Goal: Task Accomplishment & Management: Use online tool/utility

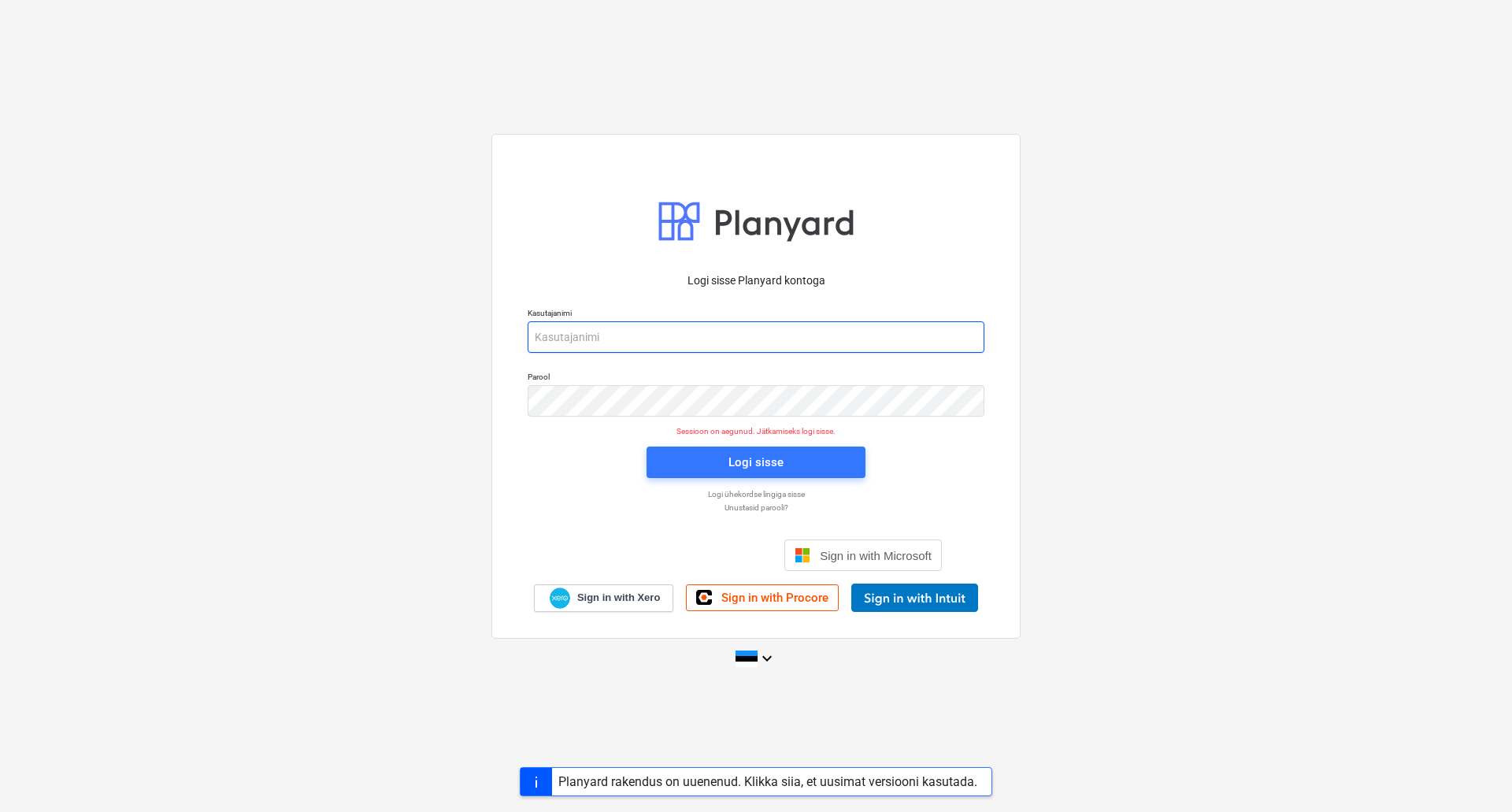
click at [682, 333] on input "email" at bounding box center [755, 337] width 457 height 31
type input "[EMAIL_ADDRESS][PERSON_NAME][DOMAIN_NAME]"
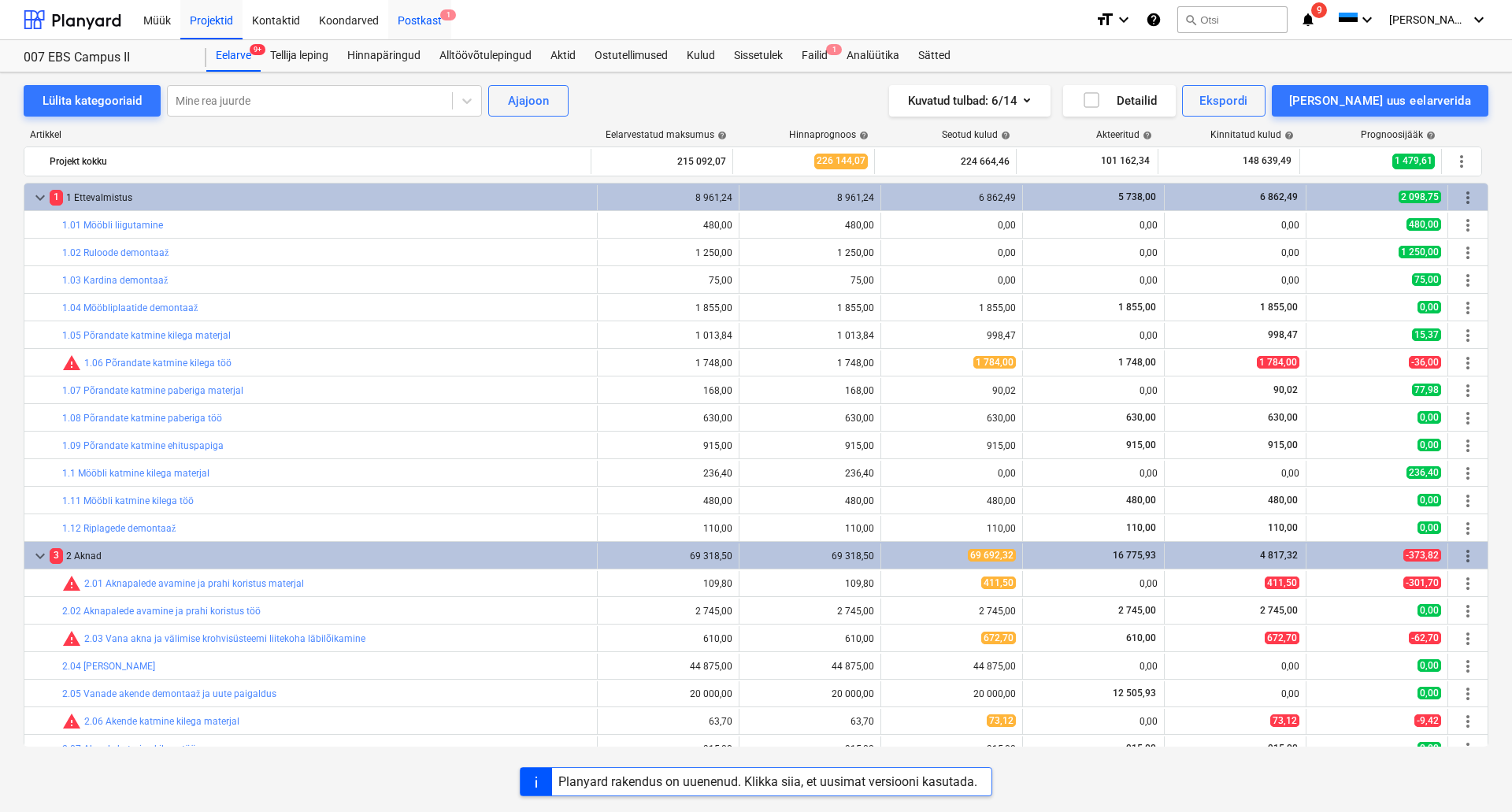
click at [417, 25] on div "Postkast 1" at bounding box center [419, 19] width 63 height 40
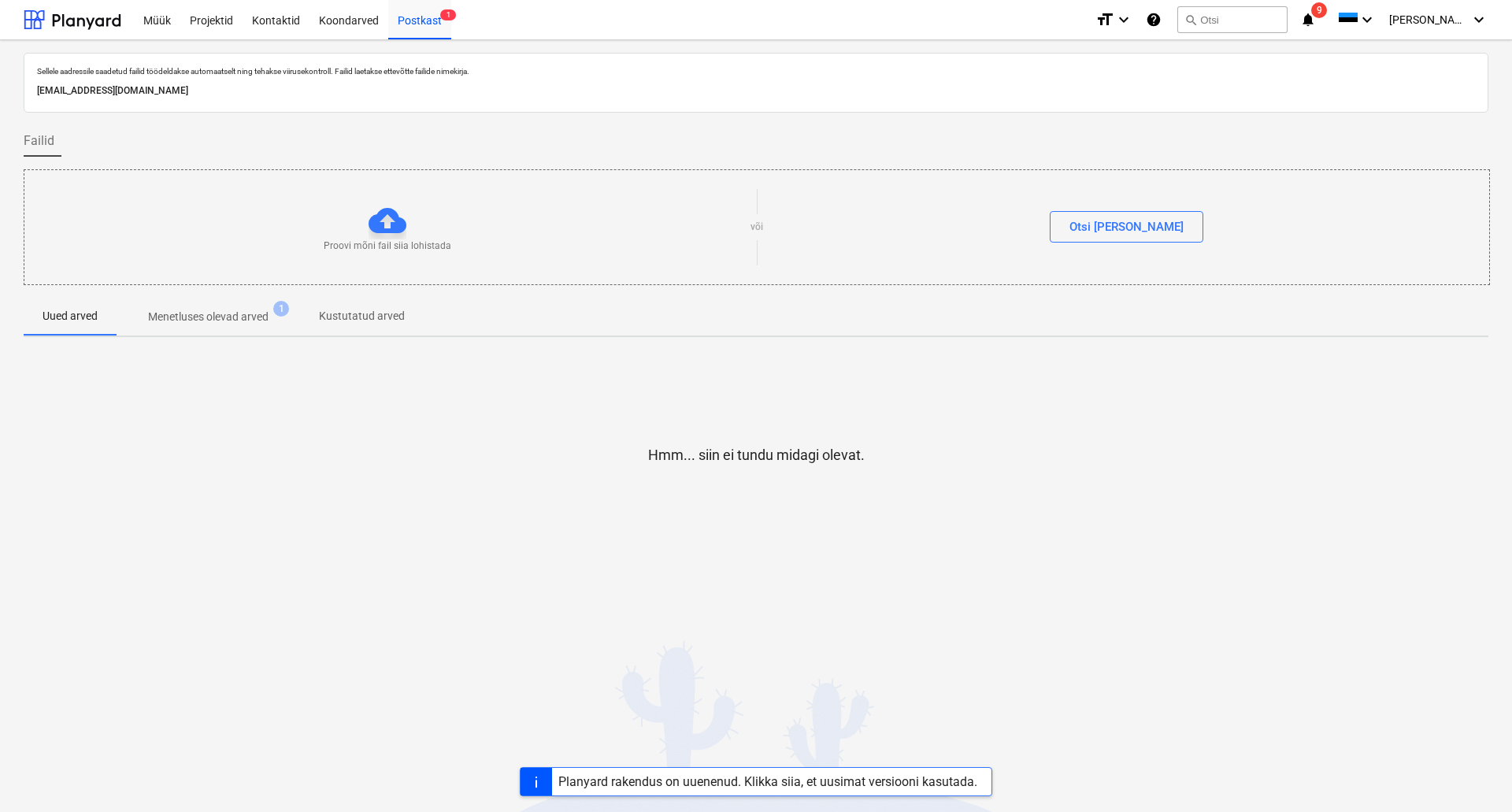
click at [202, 318] on p "Menetluses olevad arved" at bounding box center [208, 317] width 121 height 16
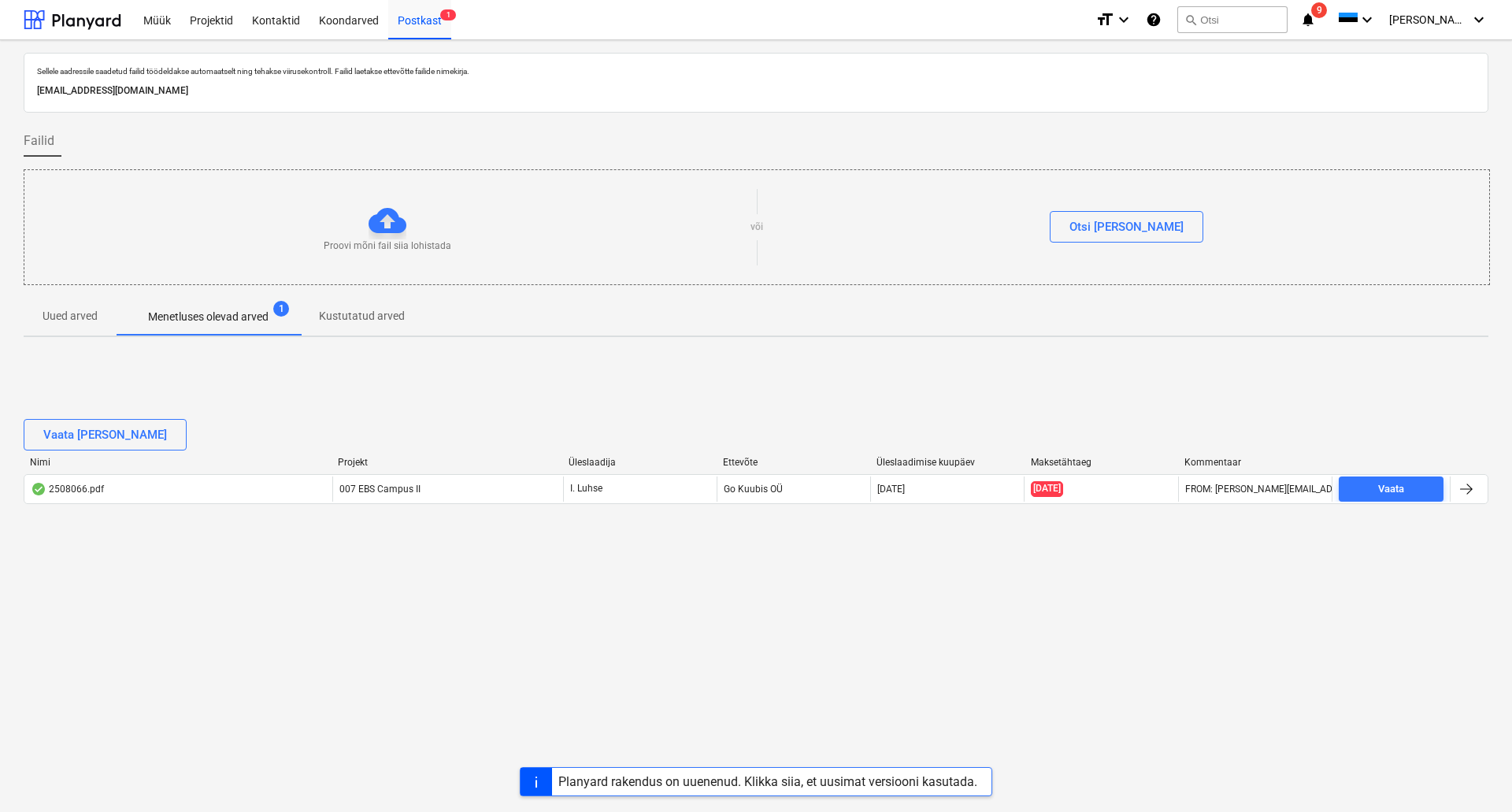
click at [125, 19] on div "Müük Projektid Kontaktid Koondarved Postkast 1 format_size keyboard_arrow_down …" at bounding box center [756, 20] width 1512 height 40
click at [99, 15] on div at bounding box center [72, 20] width 98 height 39
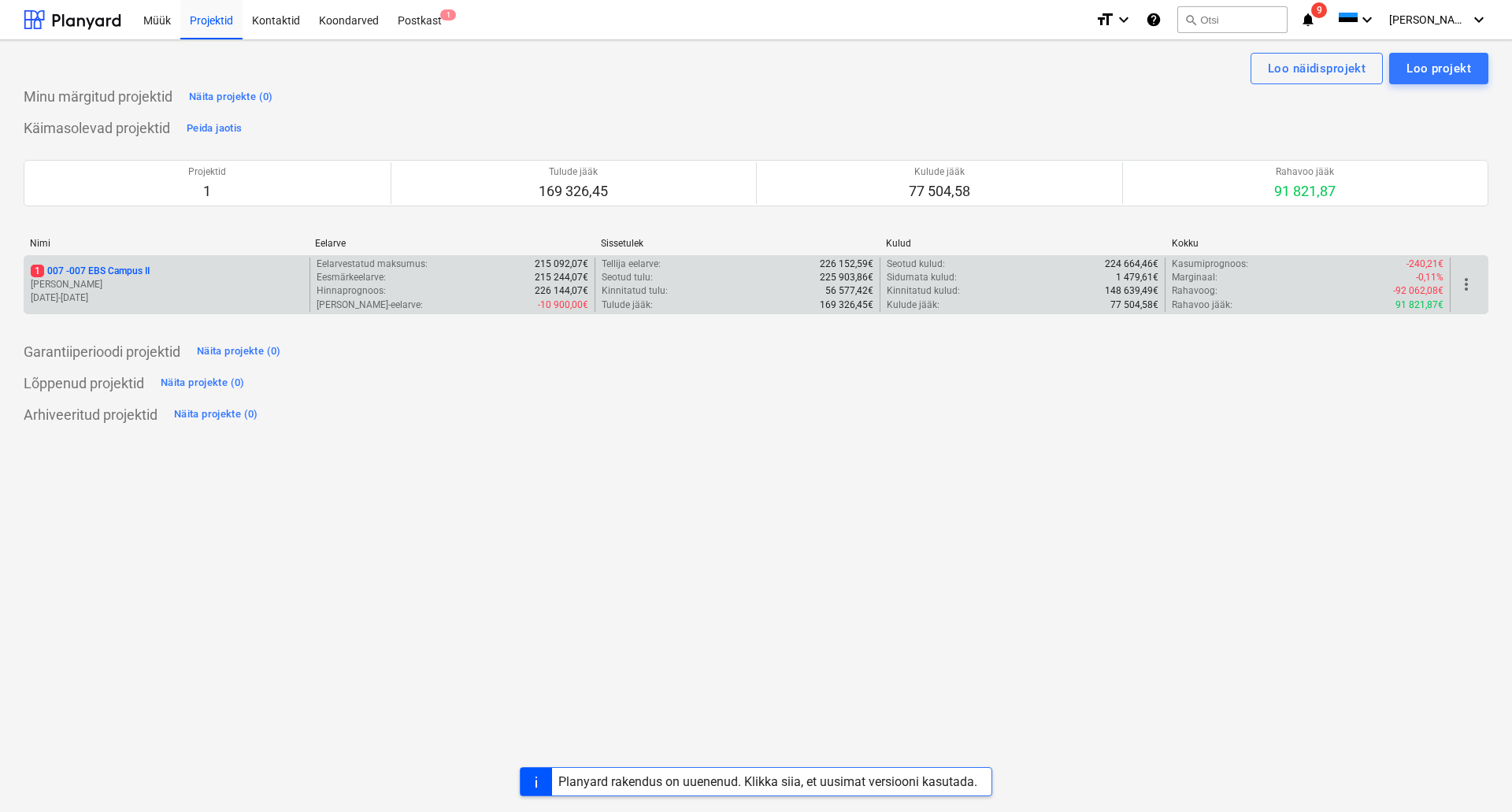
click at [120, 280] on p "[PERSON_NAME]" at bounding box center [166, 285] width 272 height 13
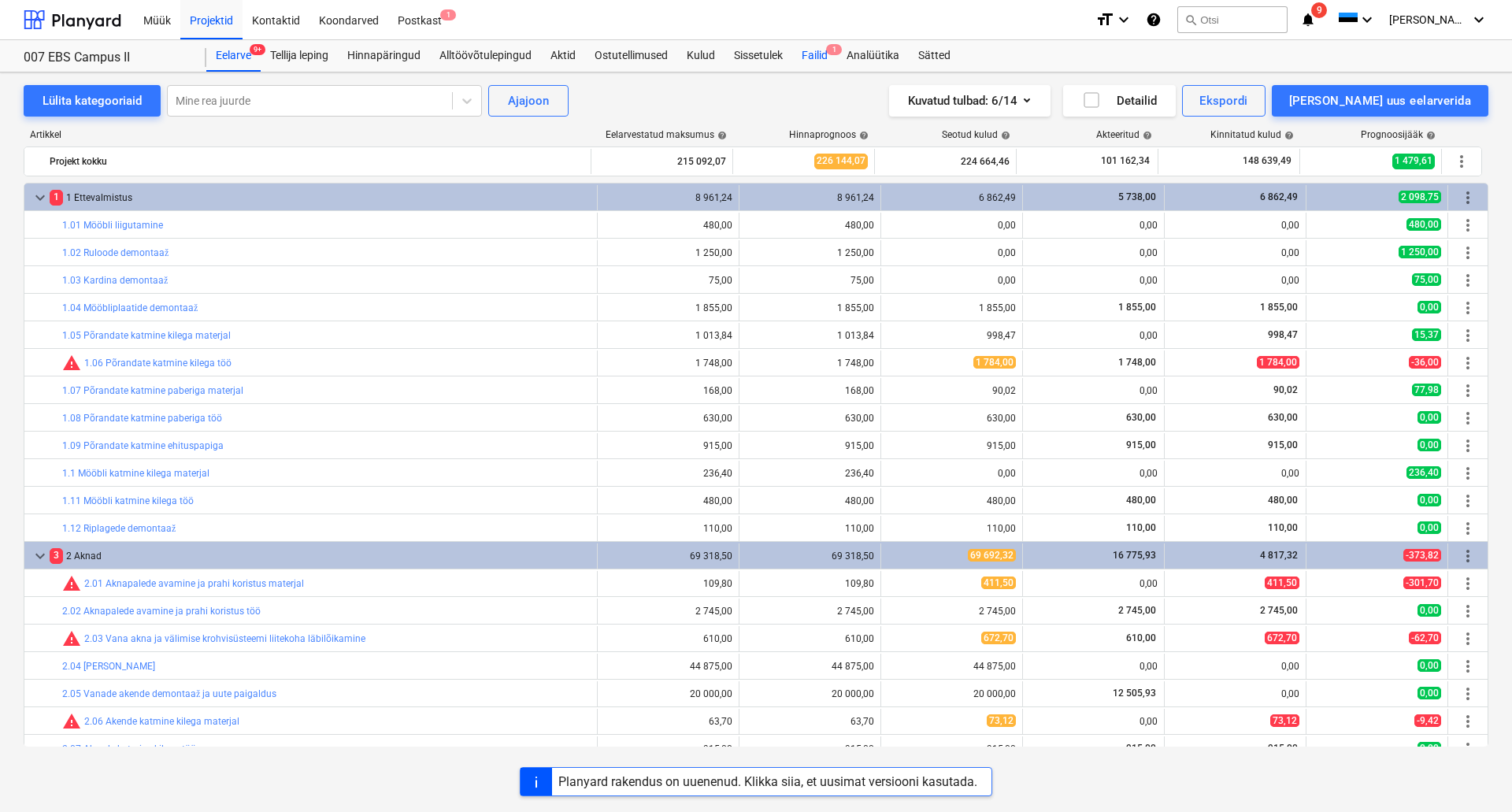
click at [817, 47] on div "Failid 1" at bounding box center [814, 56] width 45 height 31
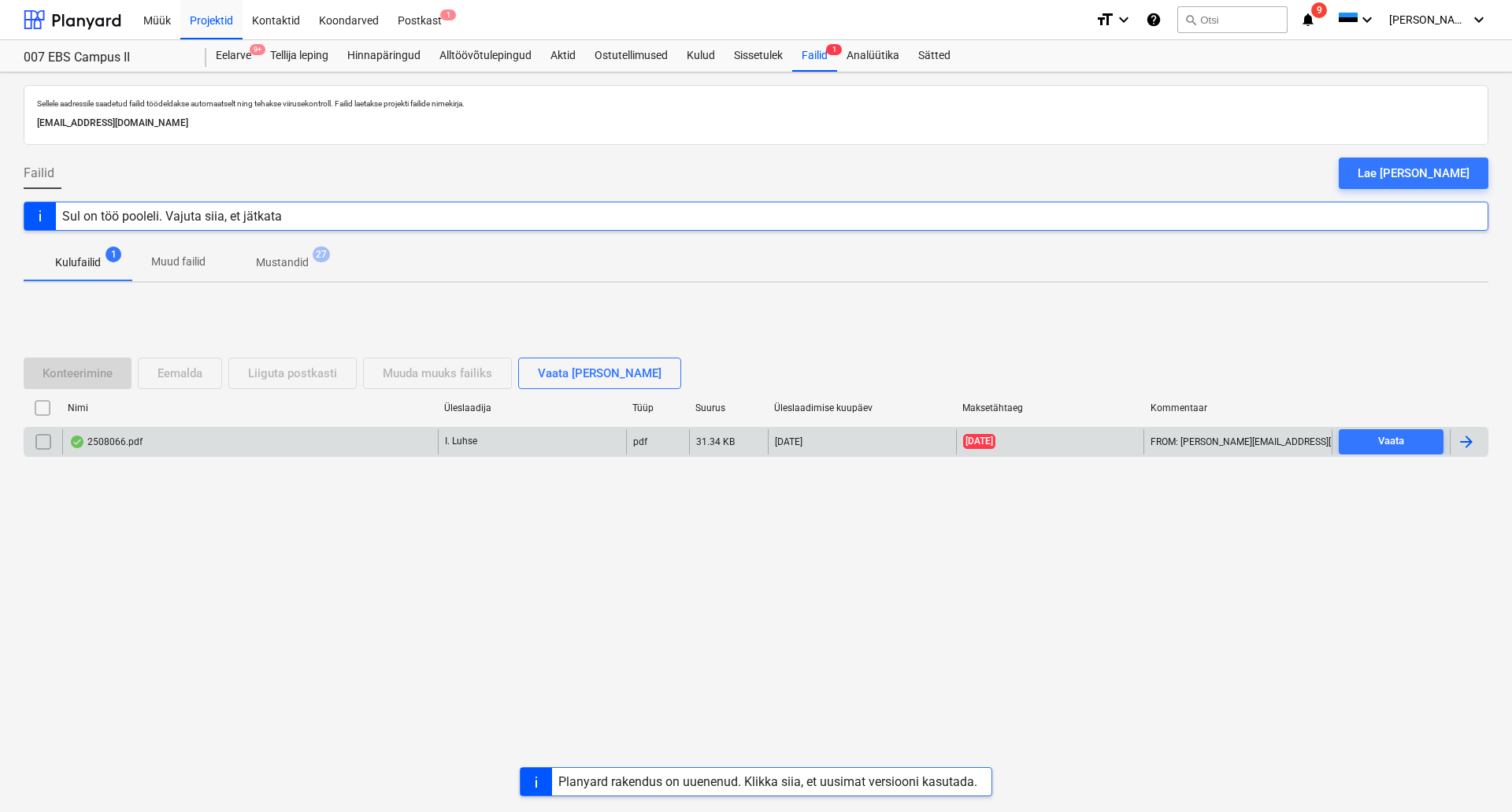
click at [275, 431] on div "2508066.pdf" at bounding box center [250, 441] width 376 height 25
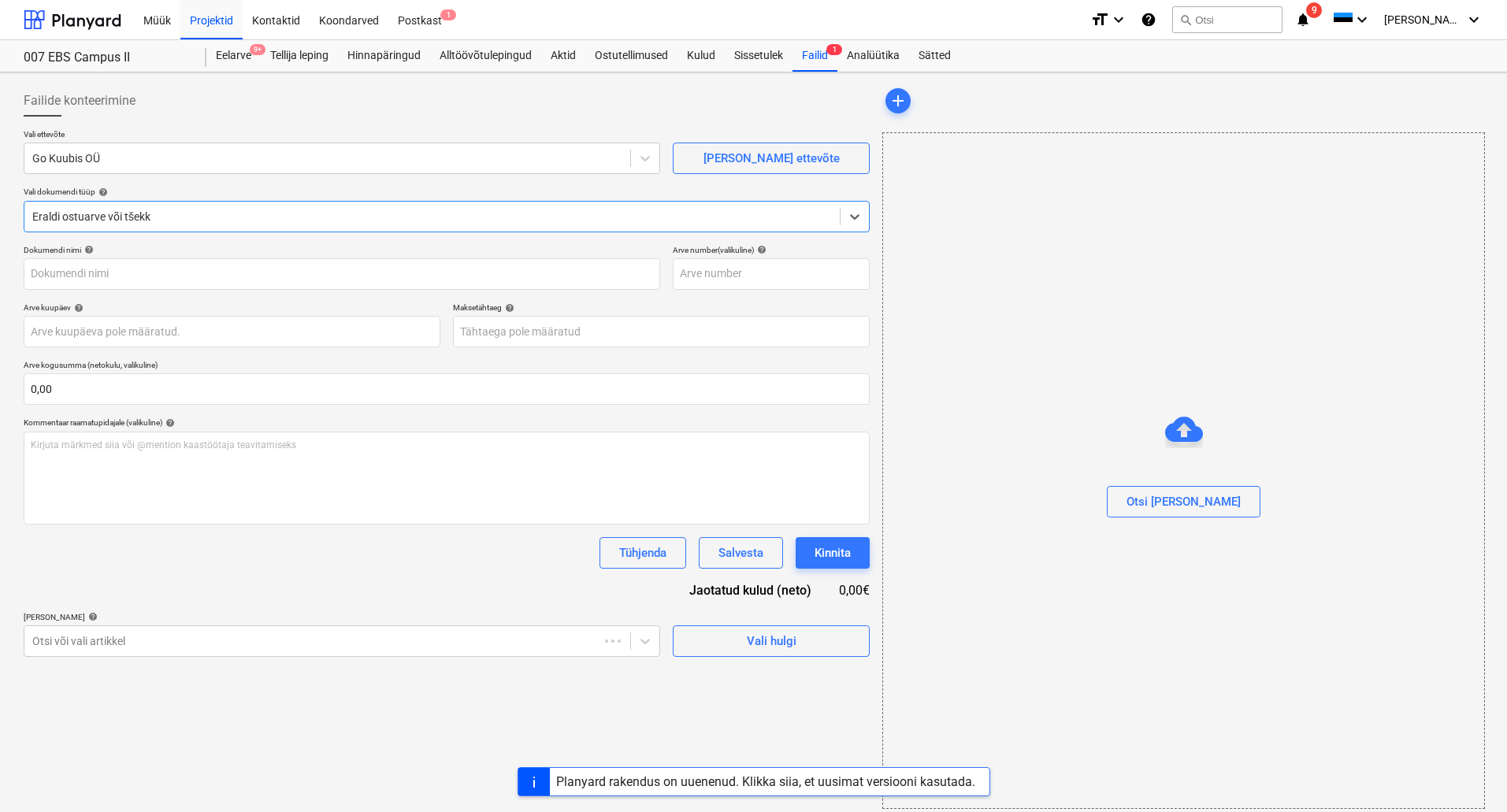
type input "2508066"
type input "[DATE]"
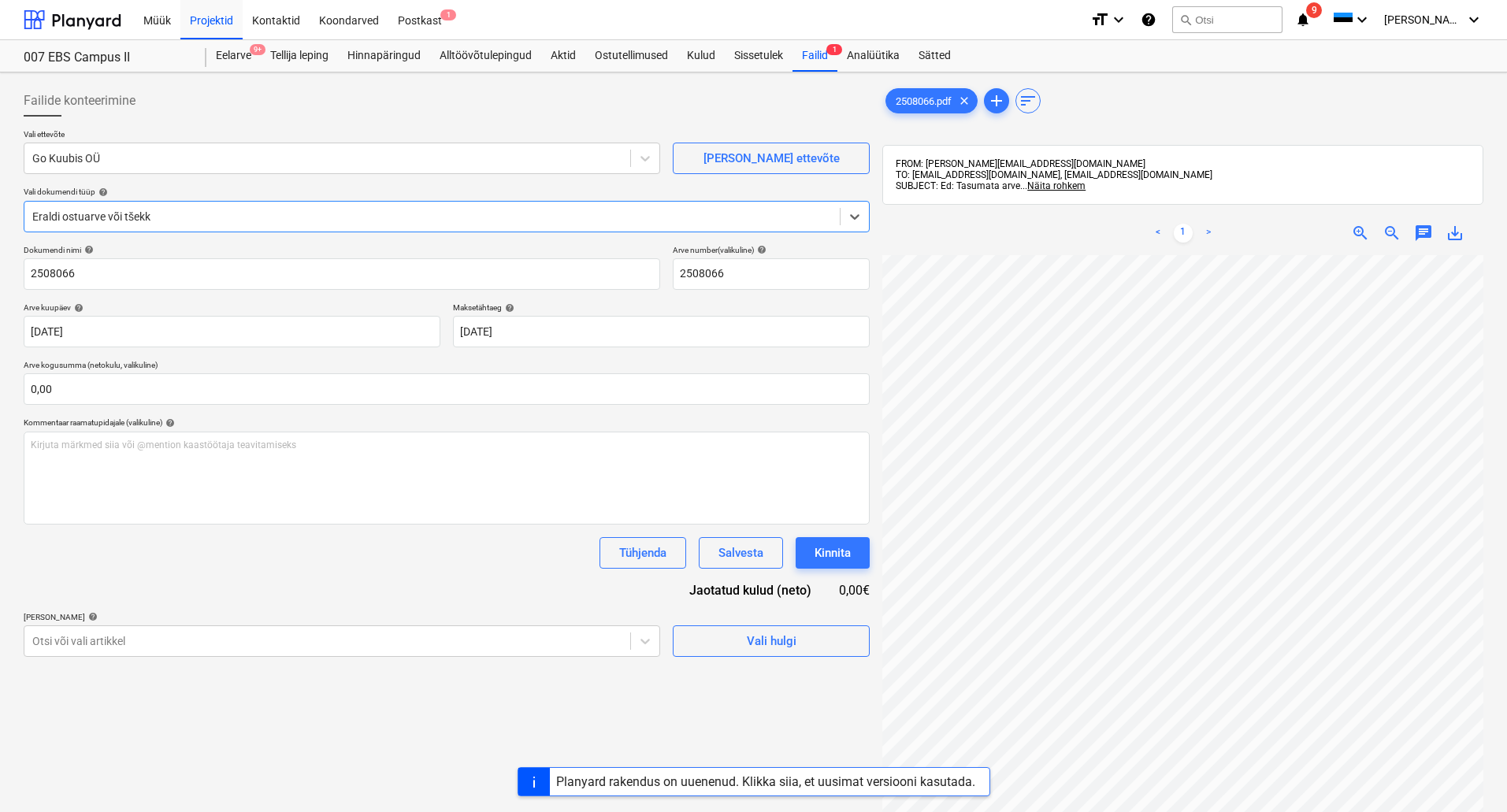
scroll to position [404, 228]
click at [116, 388] on input "text" at bounding box center [446, 389] width 846 height 31
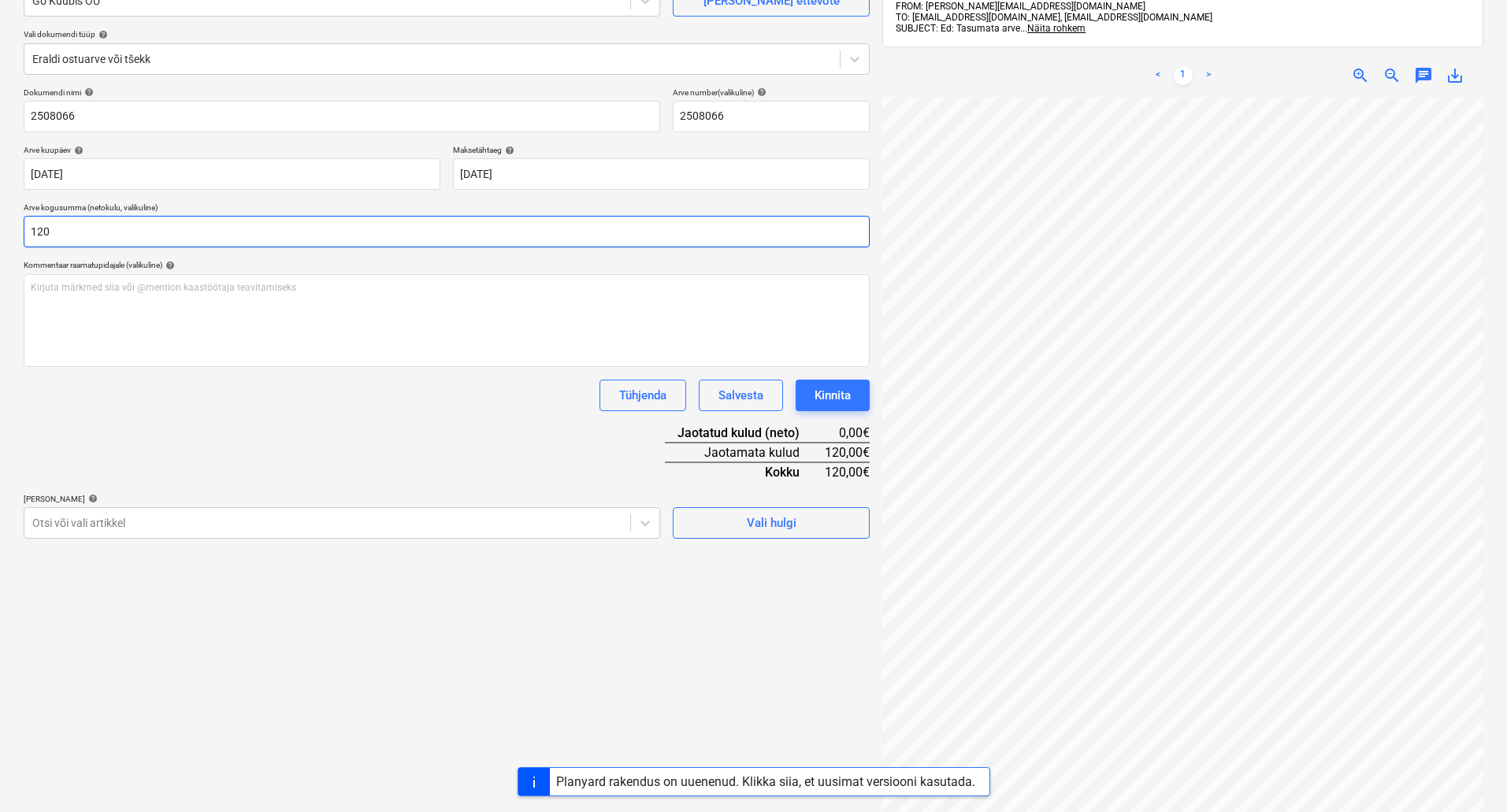
scroll to position [224, 0]
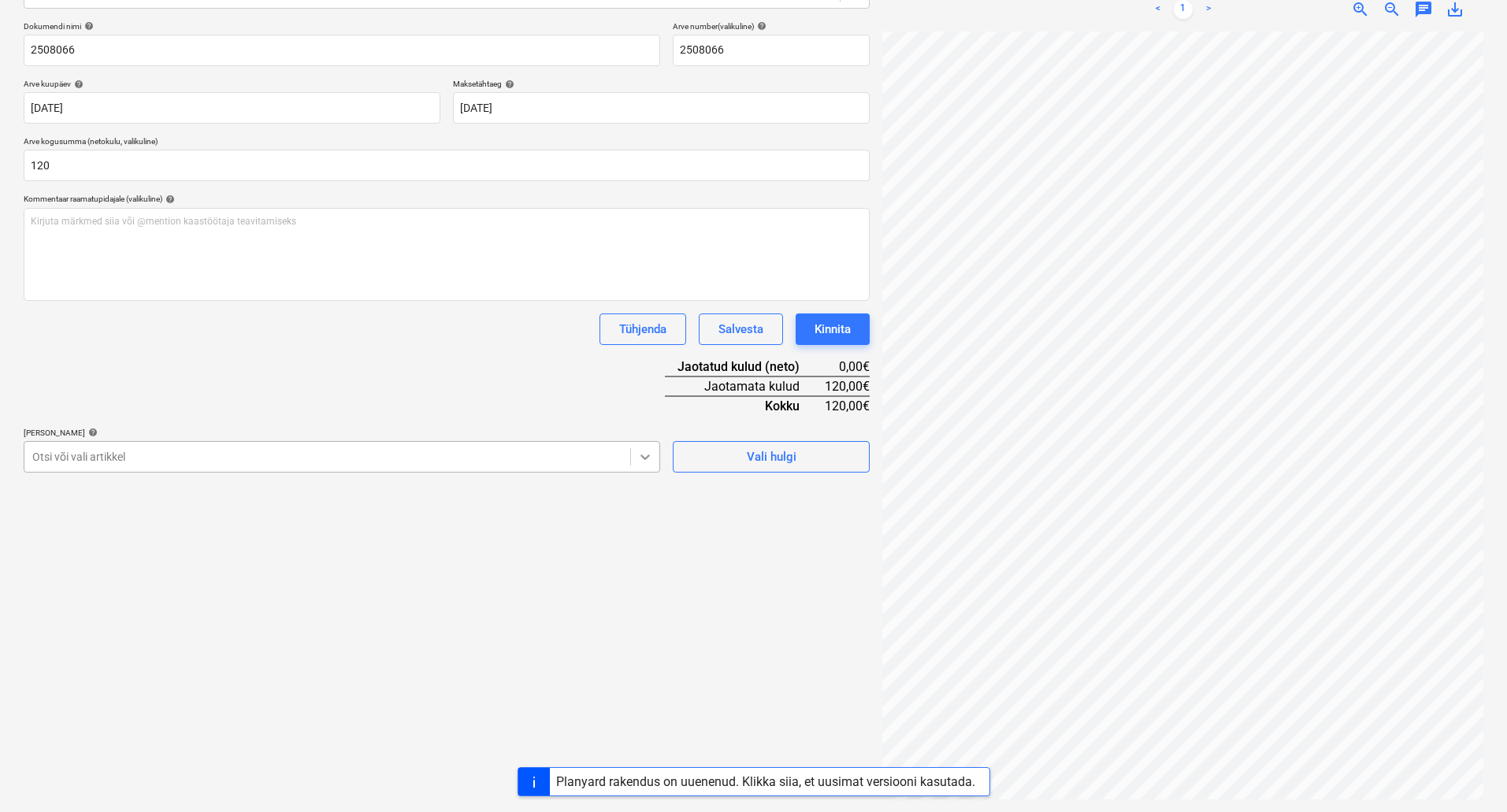
type input "120,00"
click at [642, 464] on icon at bounding box center [645, 456] width 16 height 16
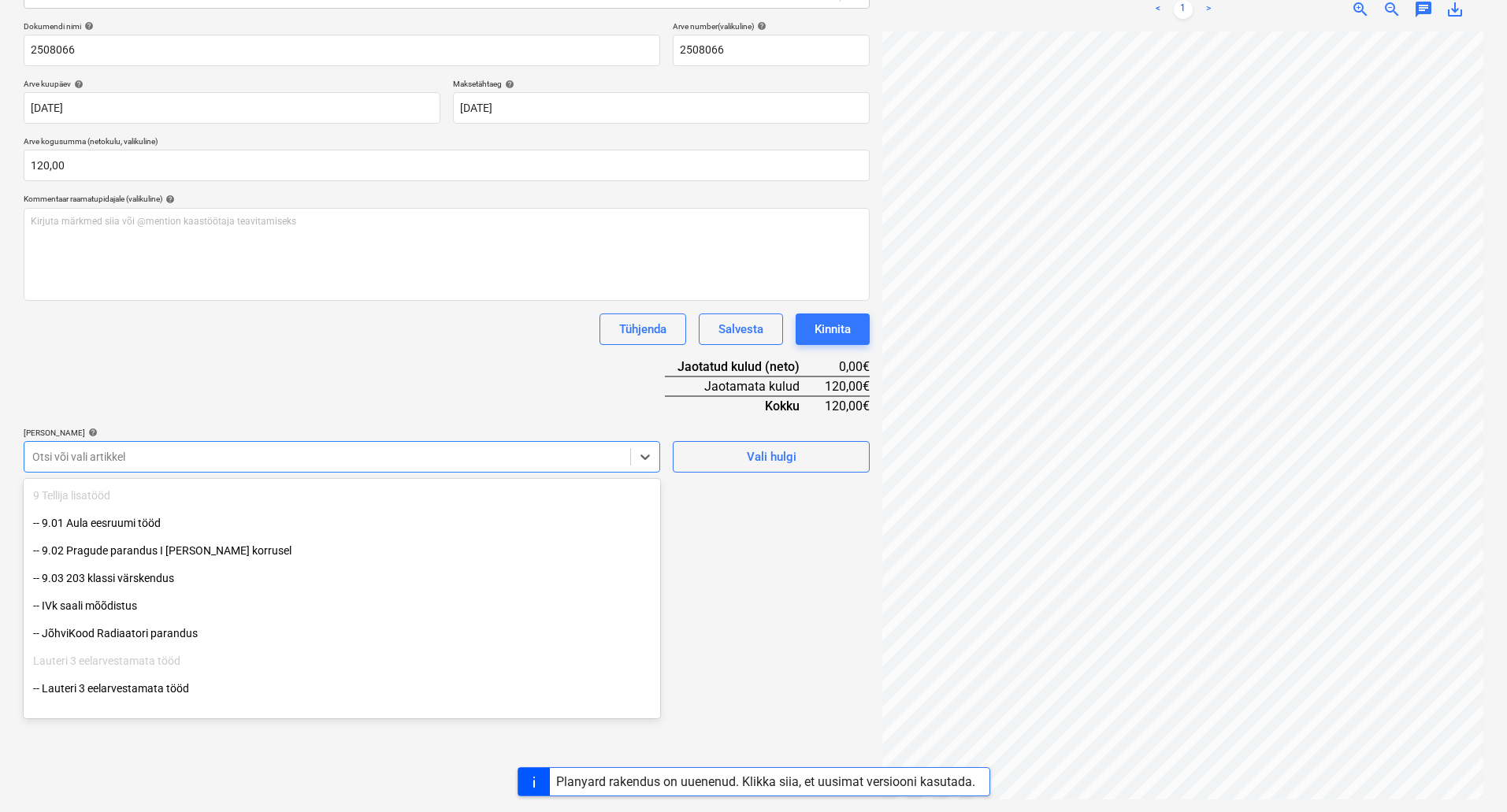
scroll to position [1832, 0]
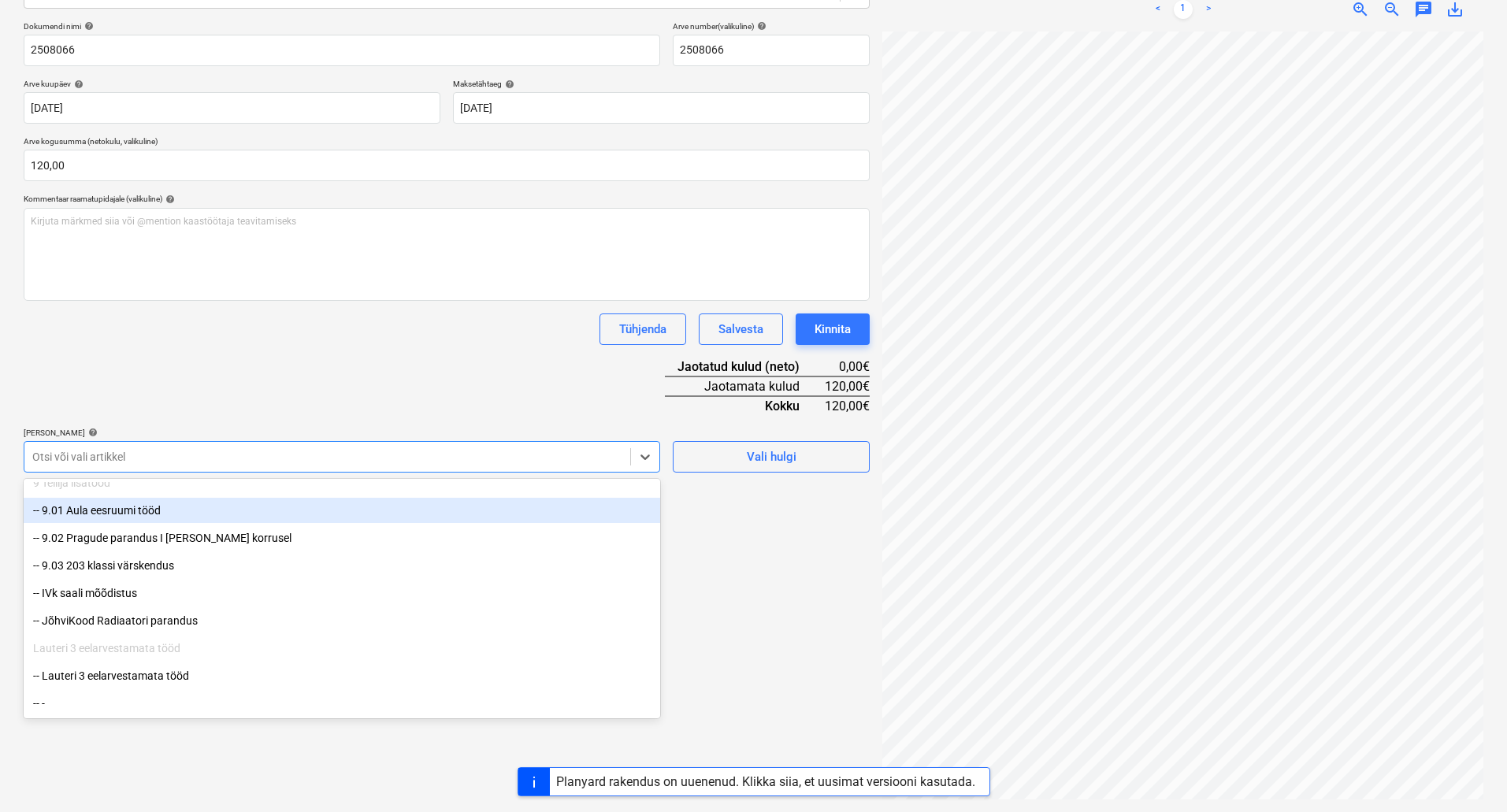
click at [111, 513] on div "-- 9.01 Aula eesruumi tööd" at bounding box center [342, 510] width 637 height 25
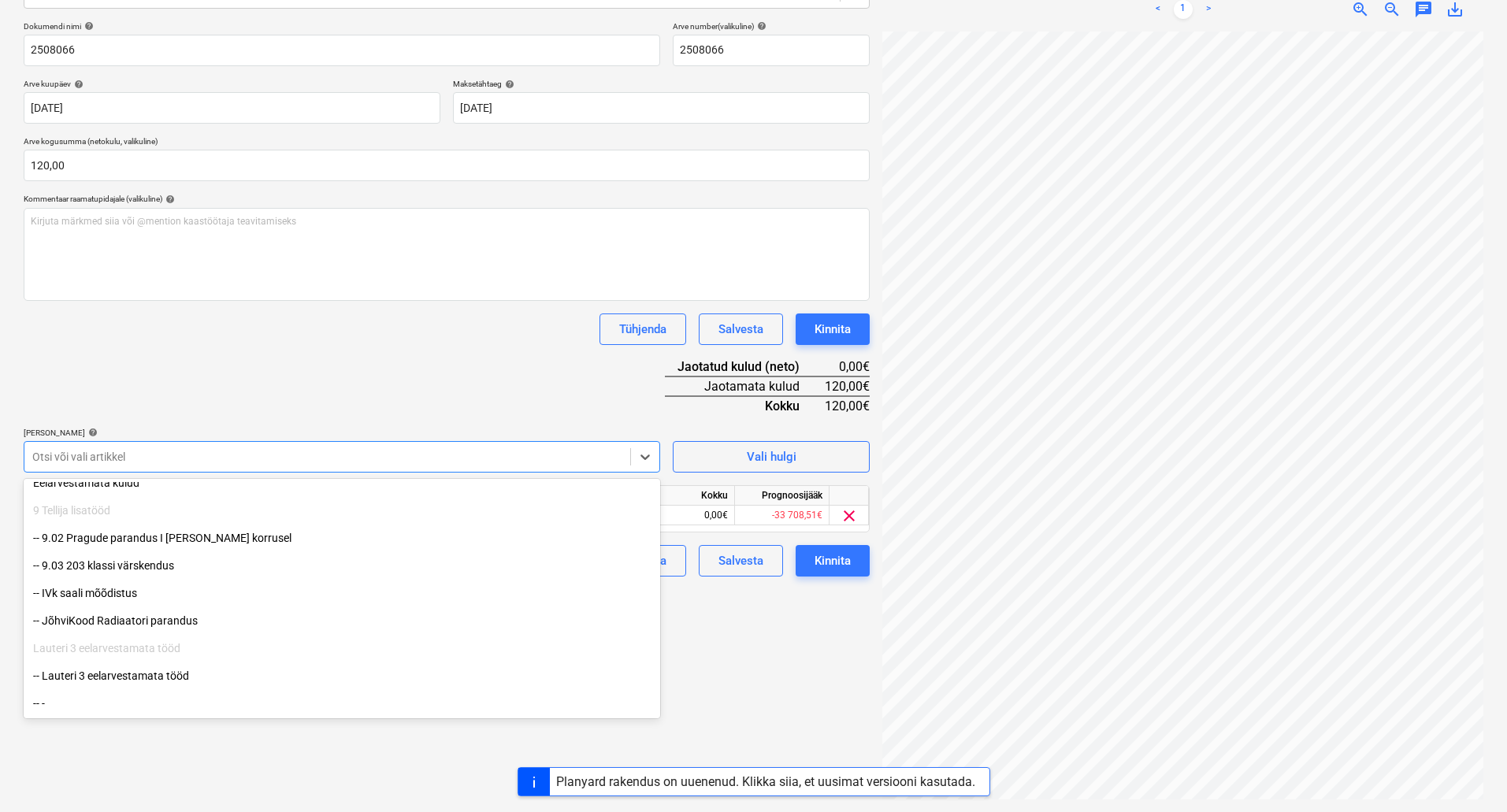
scroll to position [1804, 0]
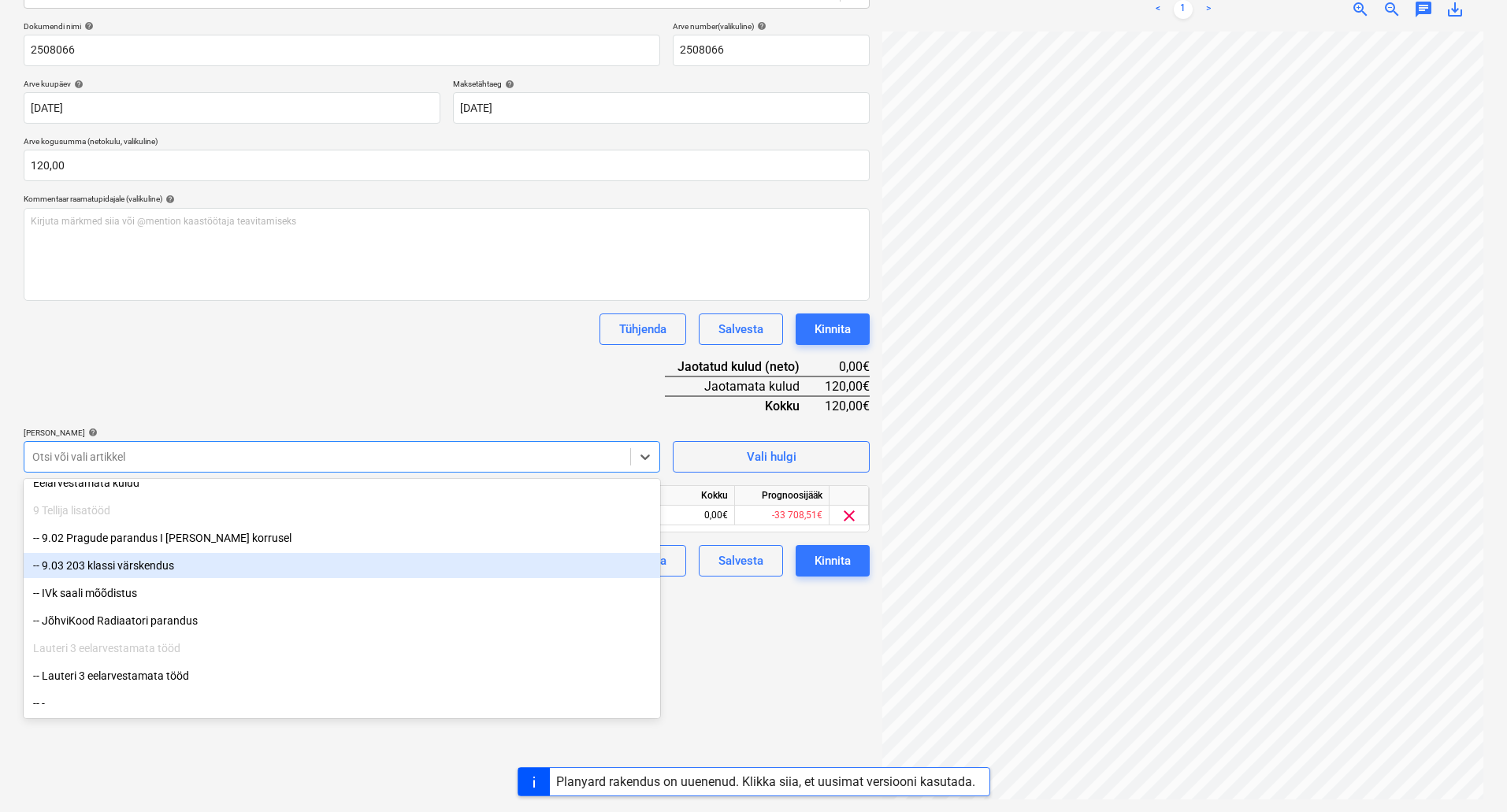
click at [171, 568] on div "-- 9.03 203 klassi värskendus" at bounding box center [342, 565] width 637 height 25
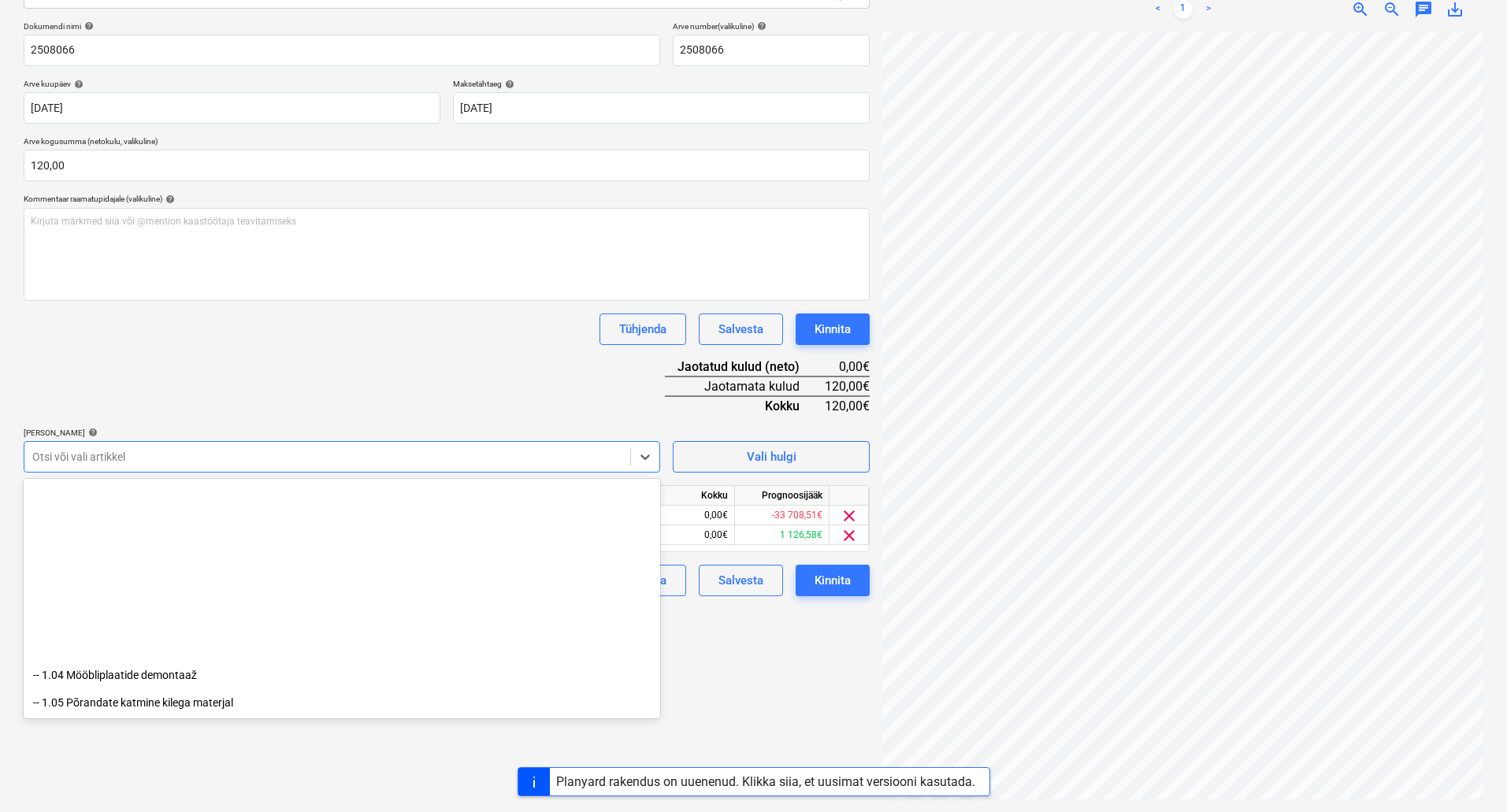
scroll to position [0, 0]
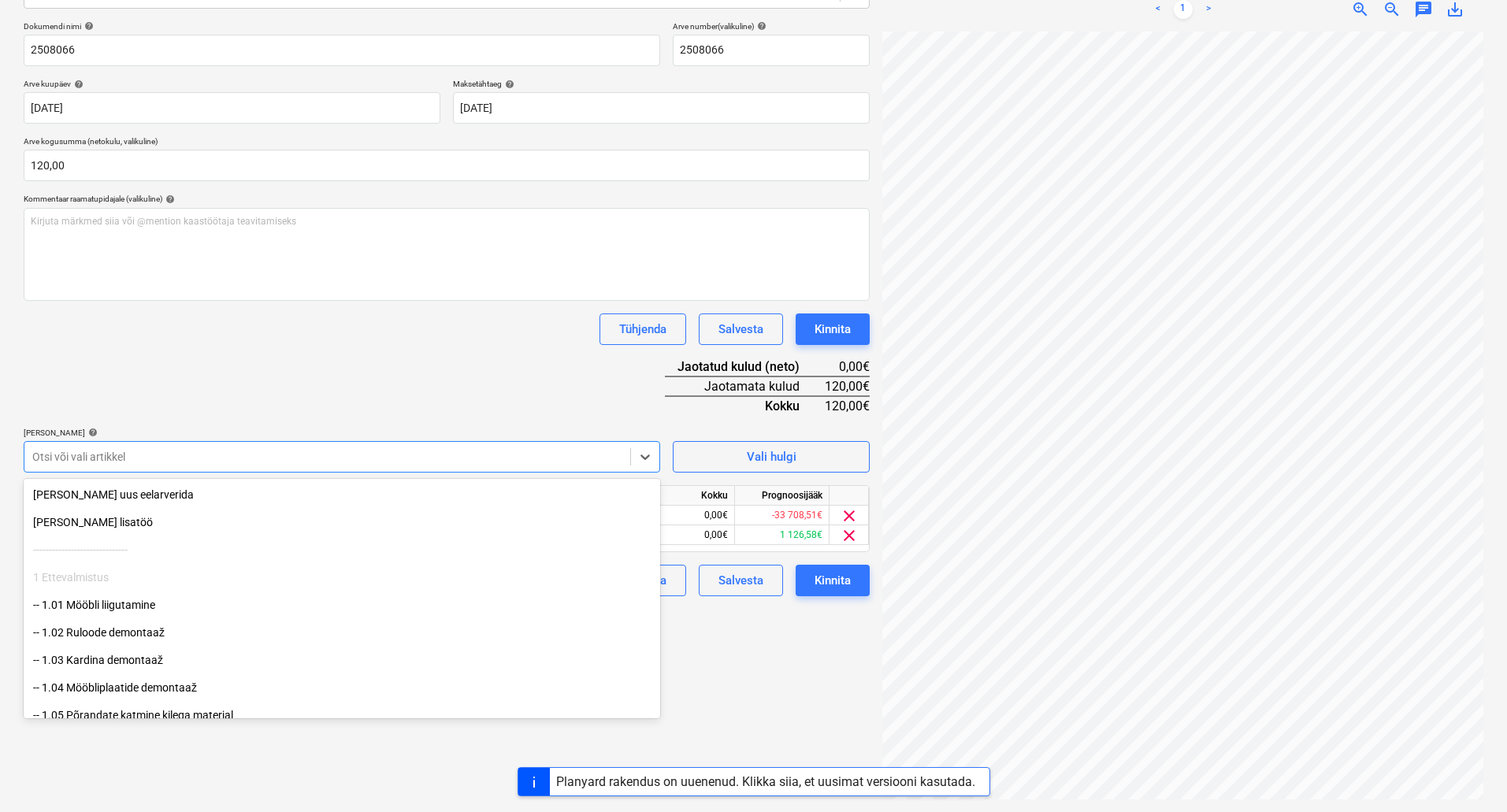
click at [462, 332] on div "Tühjenda Salvesta Kinnita" at bounding box center [446, 329] width 846 height 31
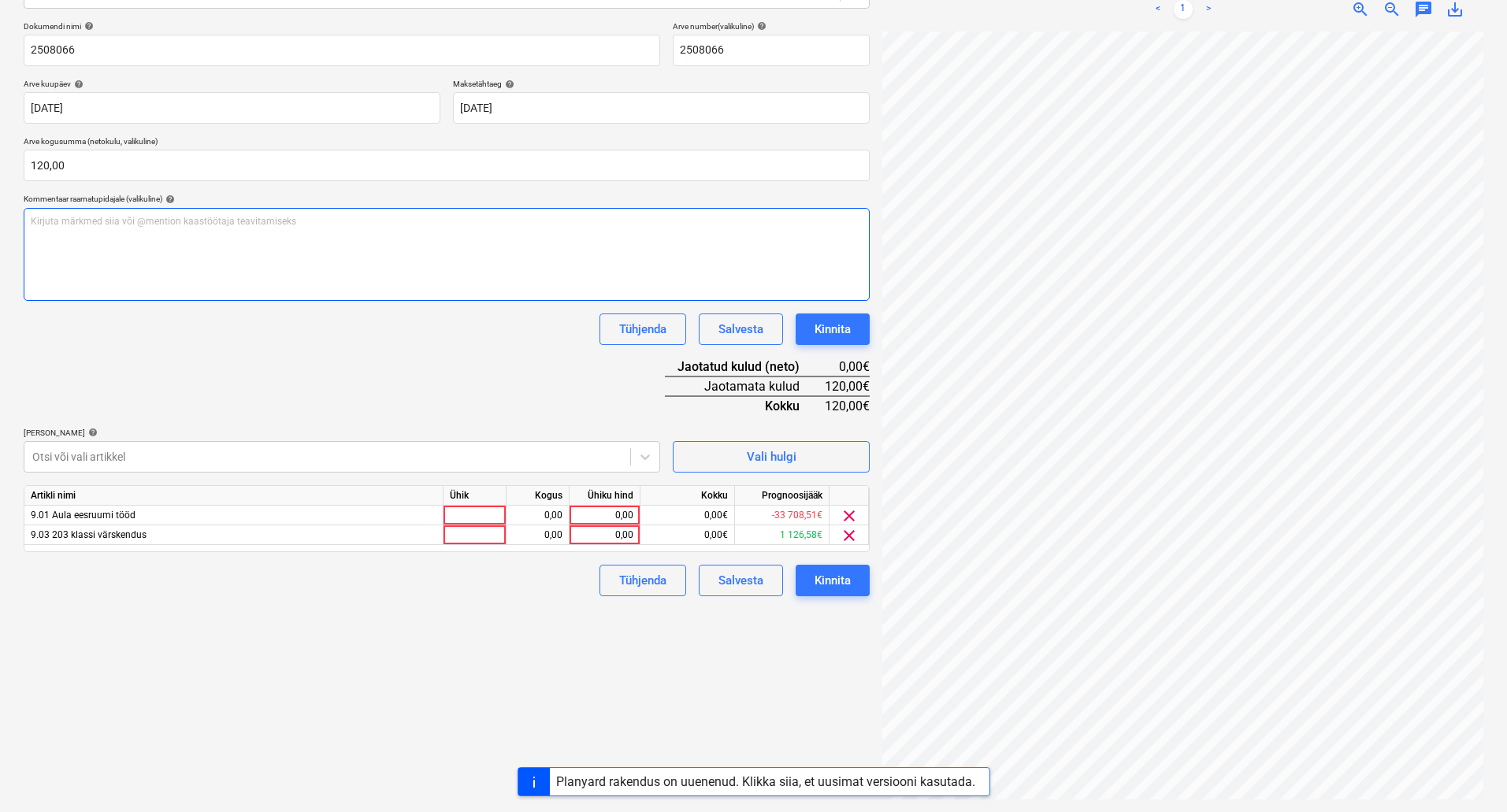
scroll to position [123, 228]
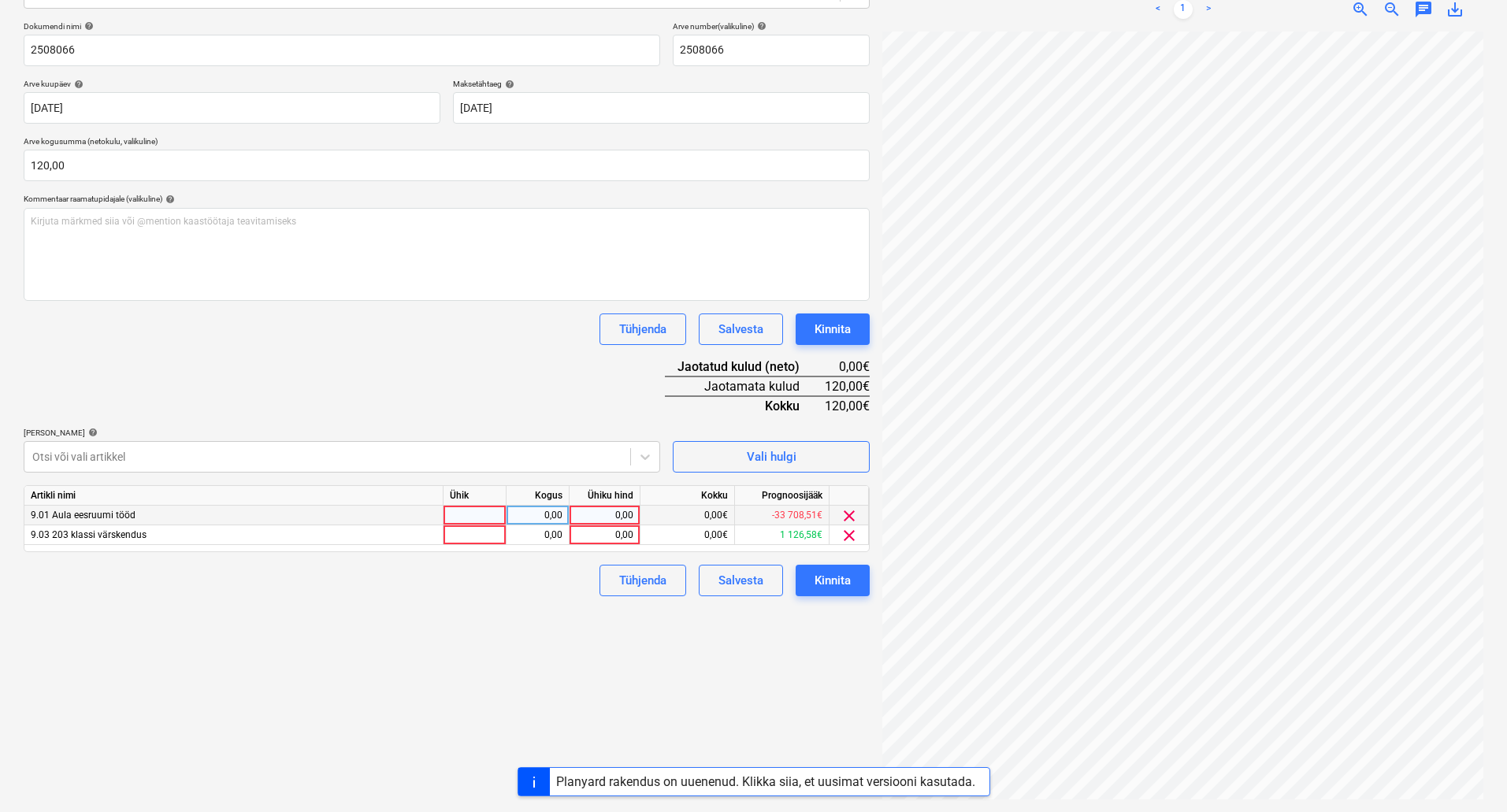
click at [590, 511] on div "0,00" at bounding box center [605, 515] width 57 height 20
type input "29,76"
click at [607, 530] on div "0,00" at bounding box center [605, 535] width 57 height 20
type input "89,28"
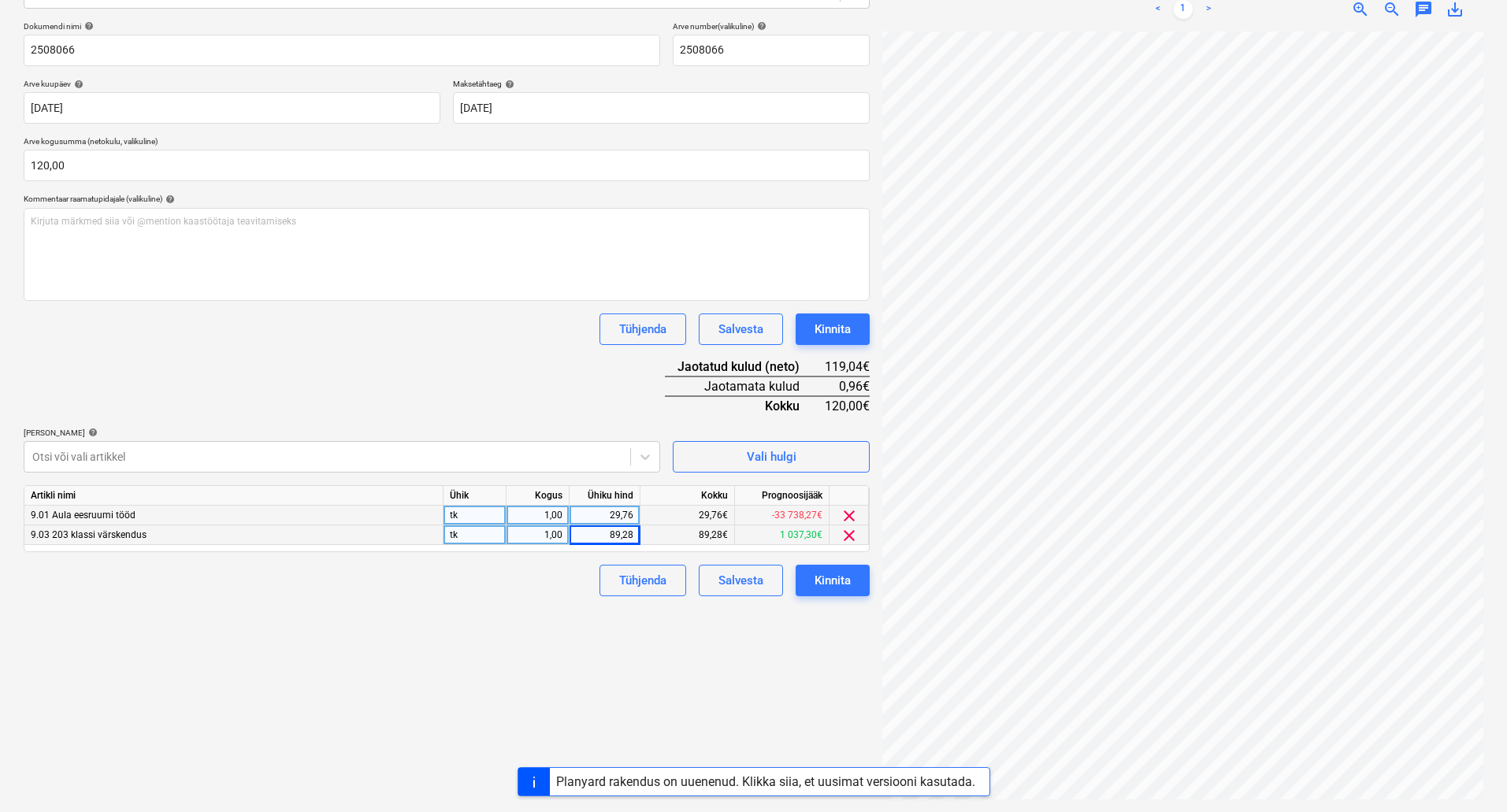
click at [605, 513] on div "29,76" at bounding box center [605, 515] width 57 height 20
type input "59,52"
click at [443, 604] on div "Failide konteerimine Vali ettevõte Go Kuubis OÜ [PERSON_NAME] uus ettevõte Vali…" at bounding box center [446, 330] width 859 height 951
click at [480, 620] on div "Failide konteerimine Vali ettevõte Go Kuubis OÜ [PERSON_NAME] uus ettevõte Vali…" at bounding box center [446, 330] width 859 height 951
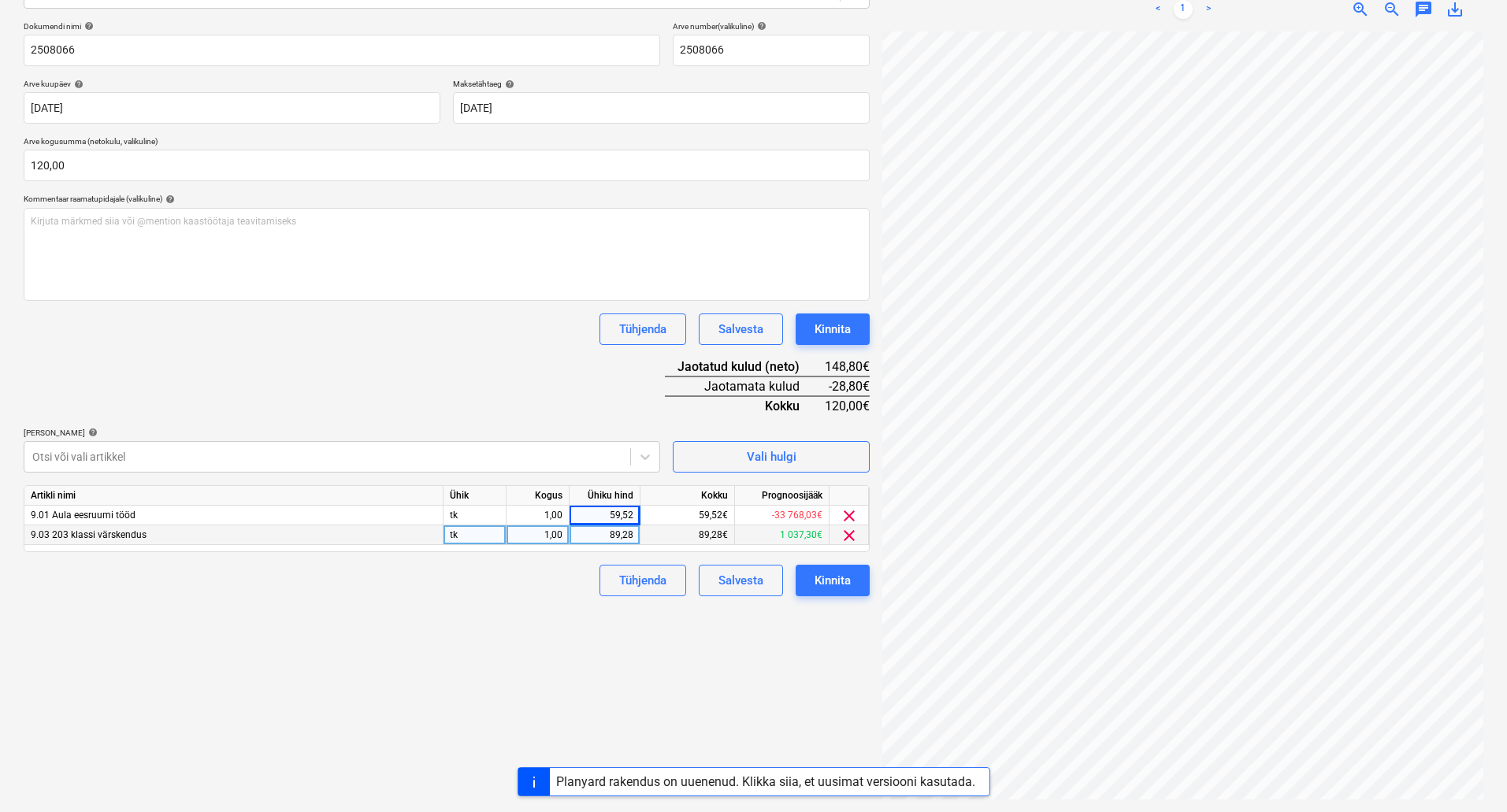
click at [470, 582] on div "Tühjenda Salvesta Kinnita" at bounding box center [446, 581] width 846 height 31
click at [472, 396] on div "Dokumendi nimi help 2508066 Arve number (valikuline) help 2508066 Arve kuupäev …" at bounding box center [446, 308] width 846 height 575
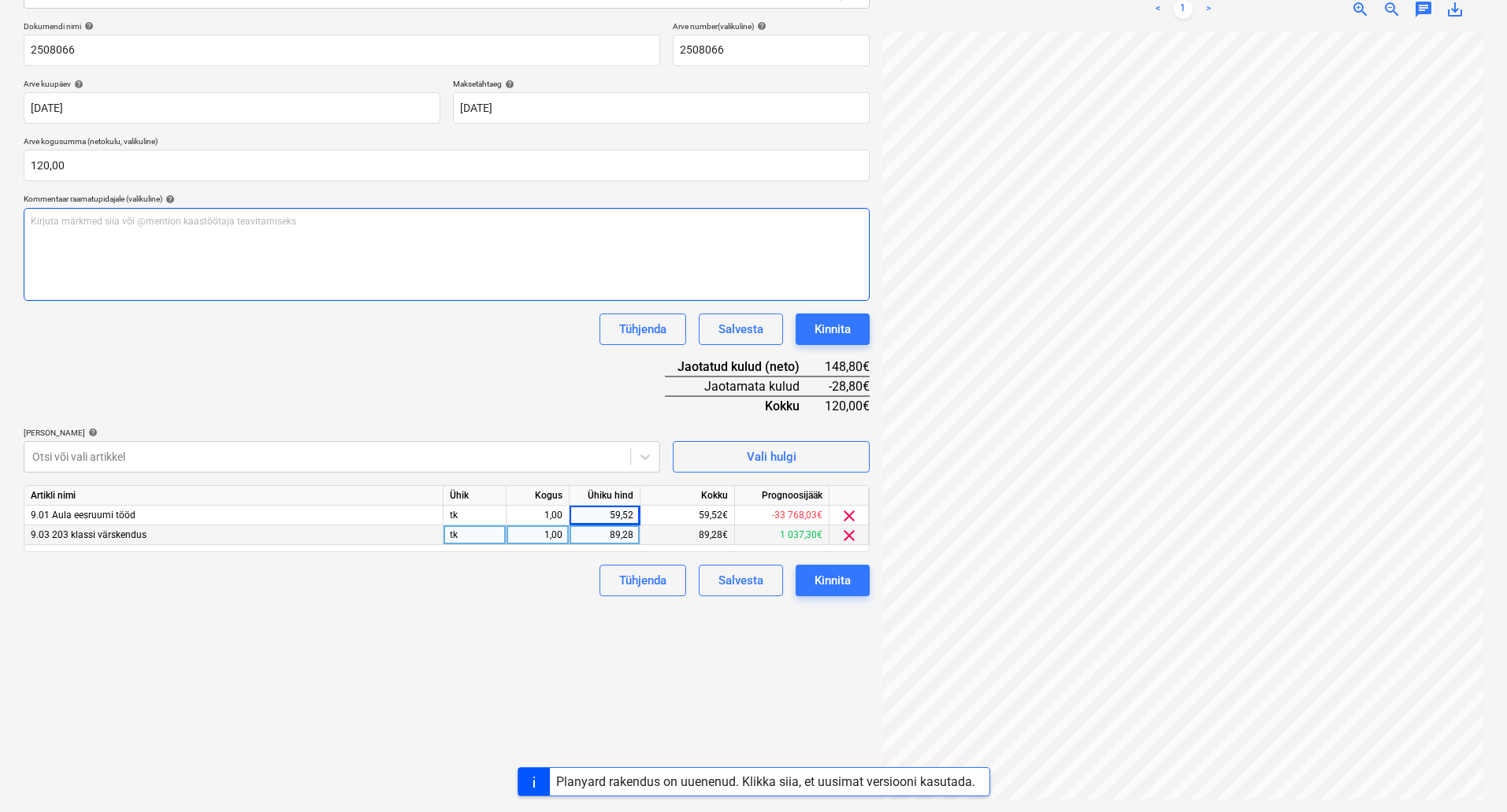
click at [465, 213] on div "Kirjuta märkmed siia või @mention kaastöötaja teavitamiseks ﻿" at bounding box center [446, 254] width 846 height 93
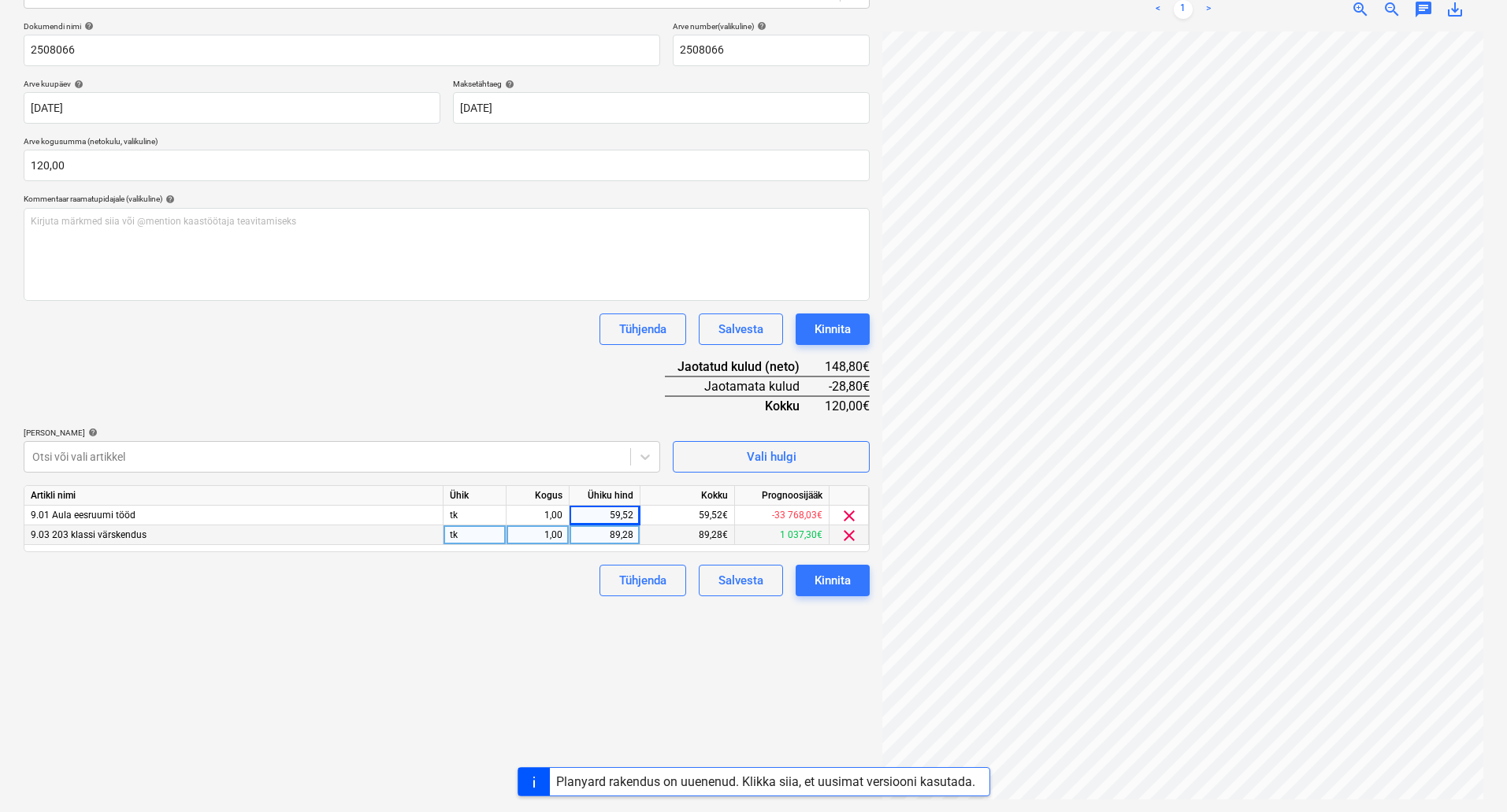
click at [596, 535] on div "89,28" at bounding box center [605, 535] width 57 height 20
click at [525, 531] on div "1,00" at bounding box center [537, 535] width 49 height 20
click at [471, 345] on div "Dokumendi nimi help 2508066 Arve number (valikuline) help 2508066 Arve kuupäev …" at bounding box center [446, 308] width 846 height 575
click at [591, 536] on div "89,28" at bounding box center [605, 535] width 57 height 20
type input "72"
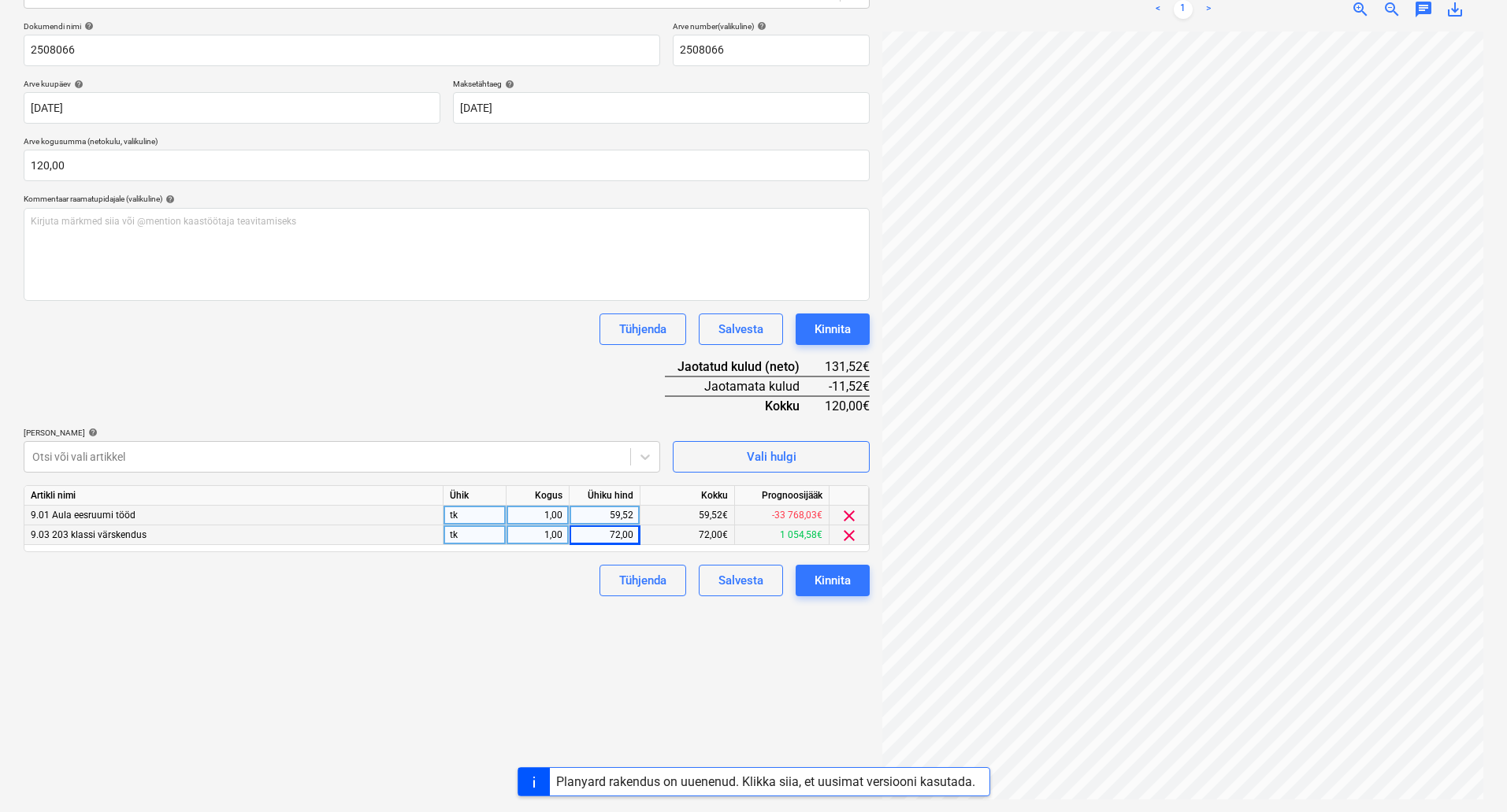
click at [593, 509] on div "59,52" at bounding box center [605, 515] width 57 height 20
type input "48"
click at [555, 641] on div "Failide konteerimine Vali ettevõte Go Kuubis OÜ [PERSON_NAME] uus ettevõte Vali…" at bounding box center [446, 330] width 859 height 951
click at [849, 583] on div "Kinnita" at bounding box center [833, 580] width 36 height 21
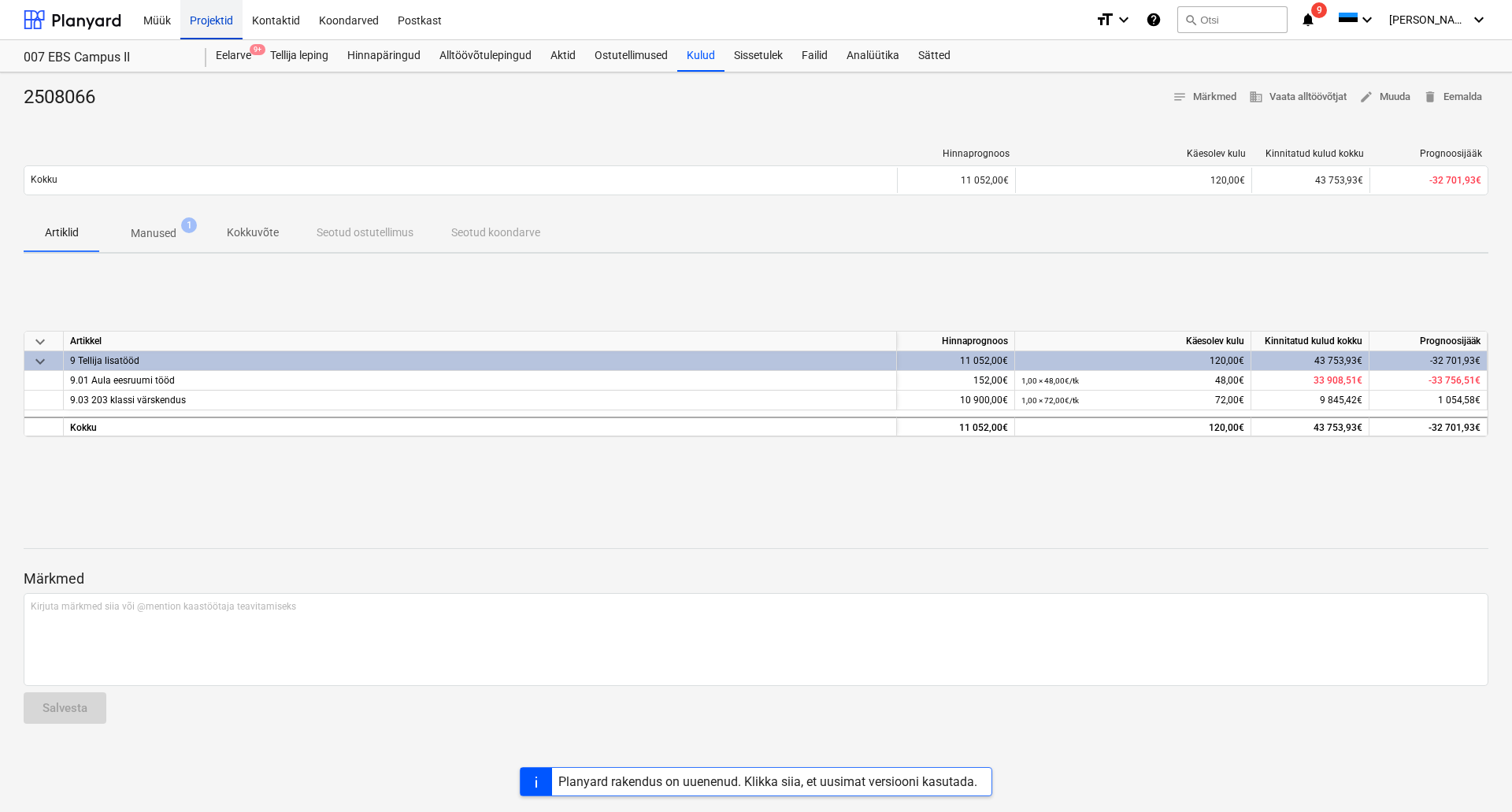
click at [191, 16] on div "Projektid" at bounding box center [212, 19] width 62 height 40
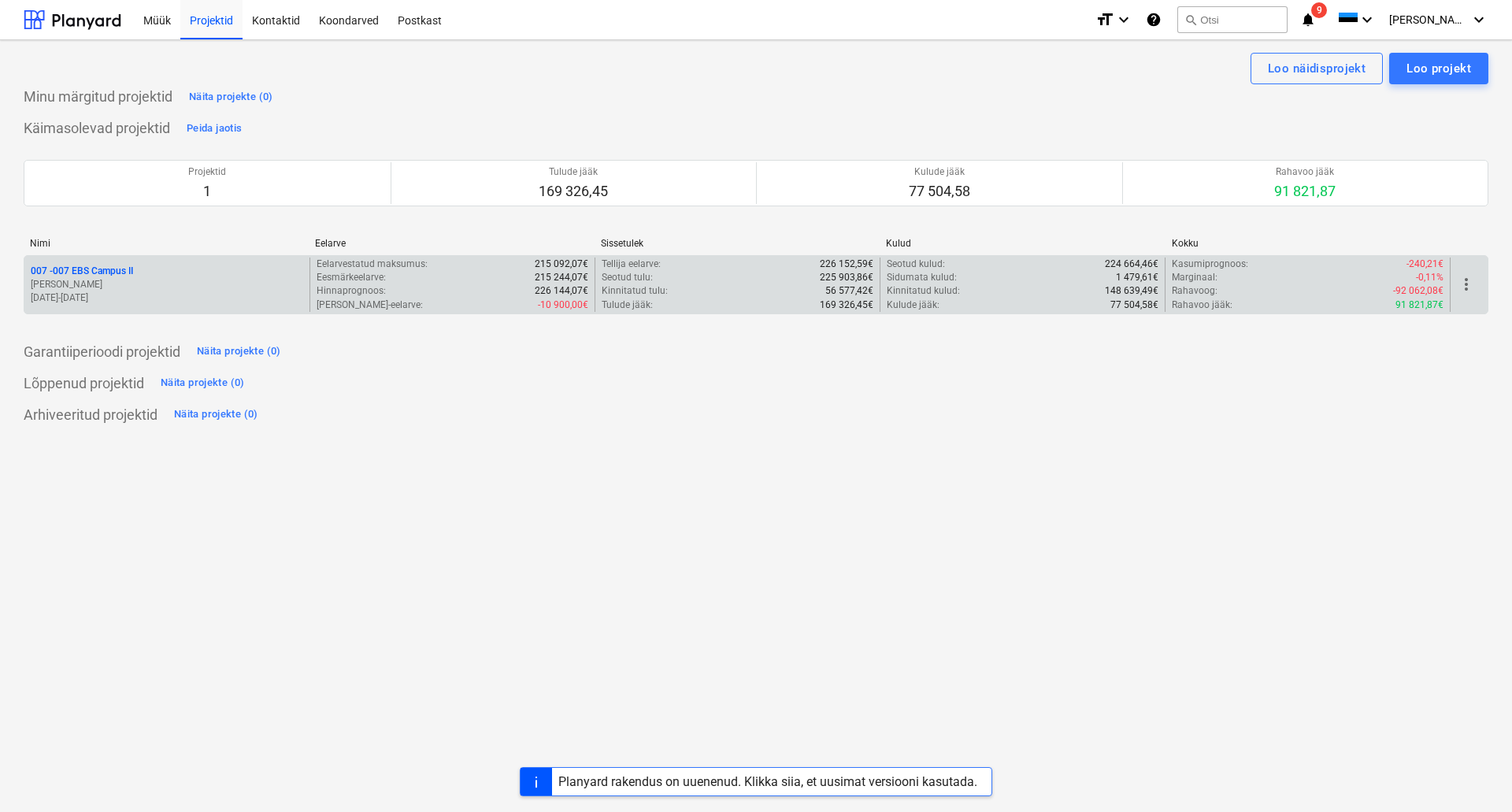
click at [142, 294] on p "[DATE] - [DATE]" at bounding box center [166, 298] width 272 height 13
